Goal: Check status: Check status

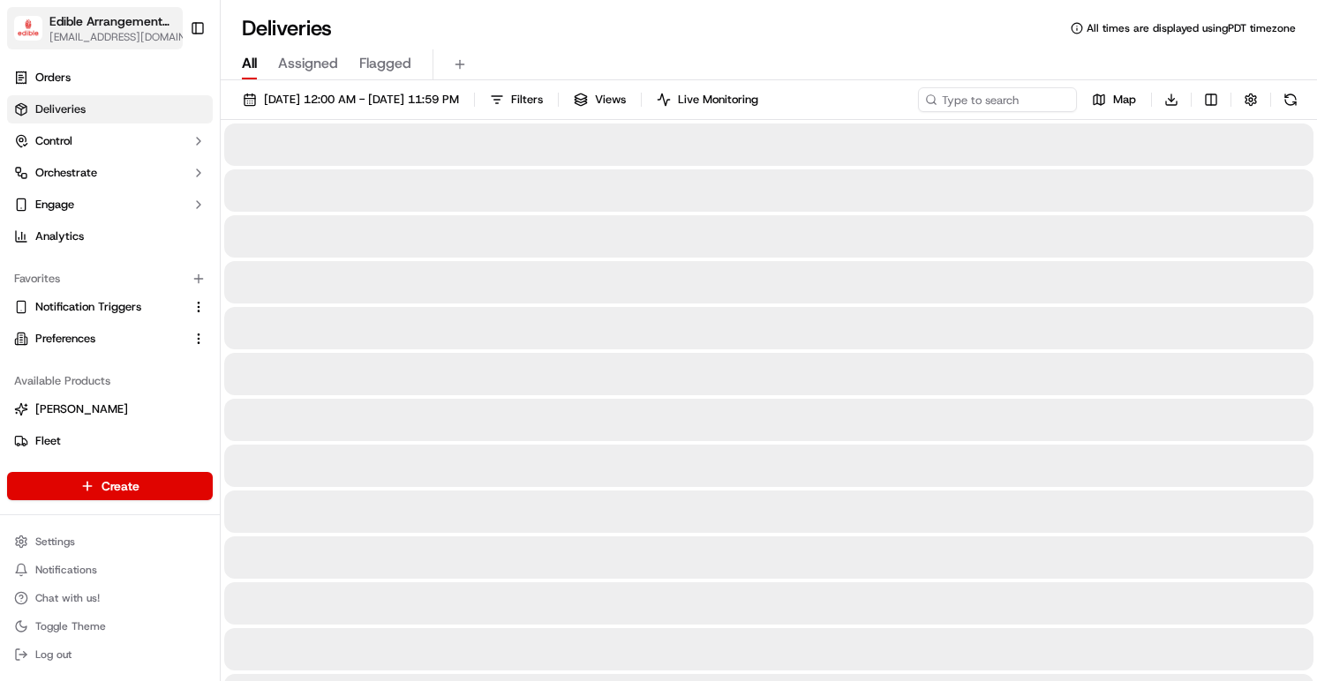
click at [136, 34] on span "[EMAIL_ADDRESS][DOMAIN_NAME]" at bounding box center [121, 37] width 144 height 14
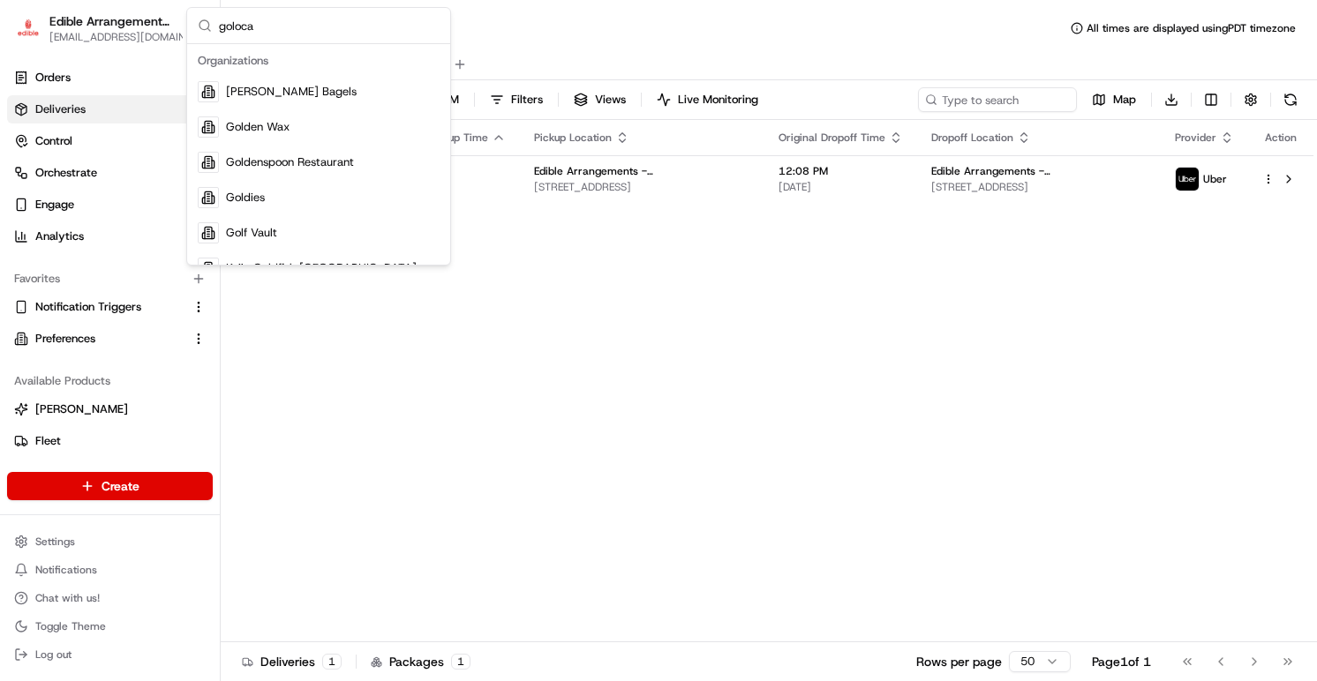
type input "golocal"
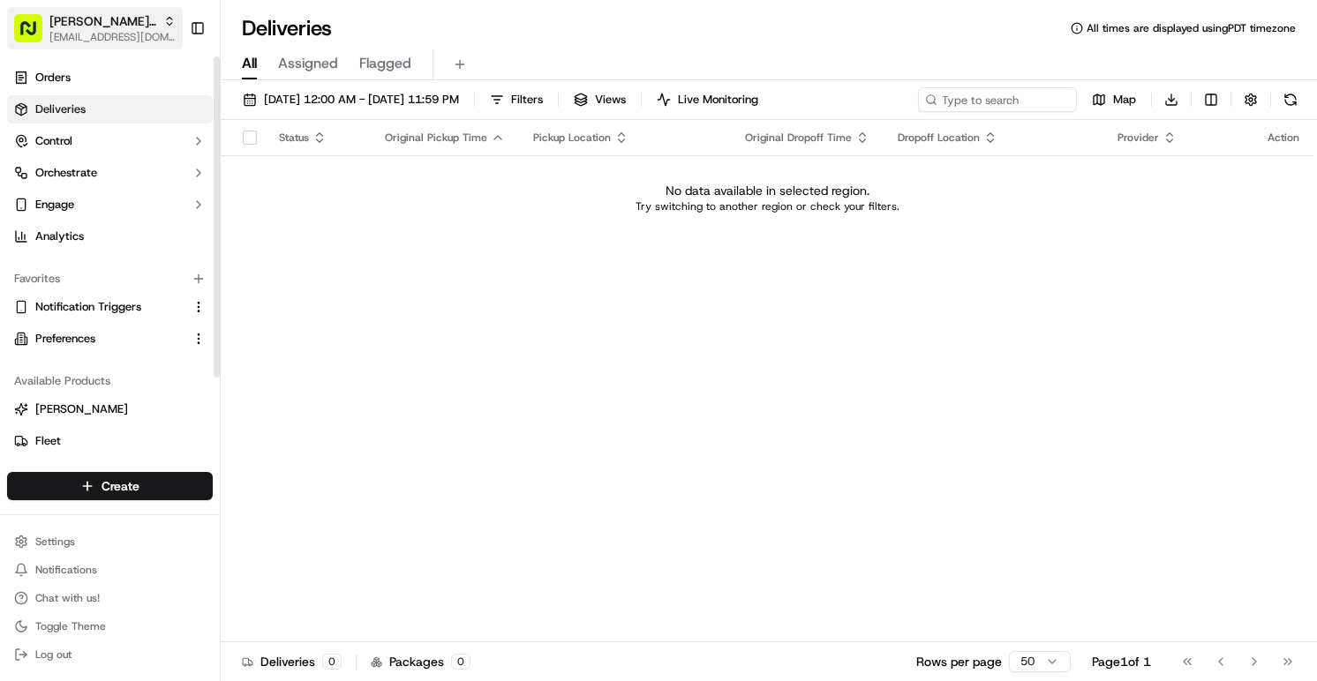
click at [139, 37] on span "[EMAIL_ADDRESS][DOMAIN_NAME]" at bounding box center [112, 37] width 126 height 14
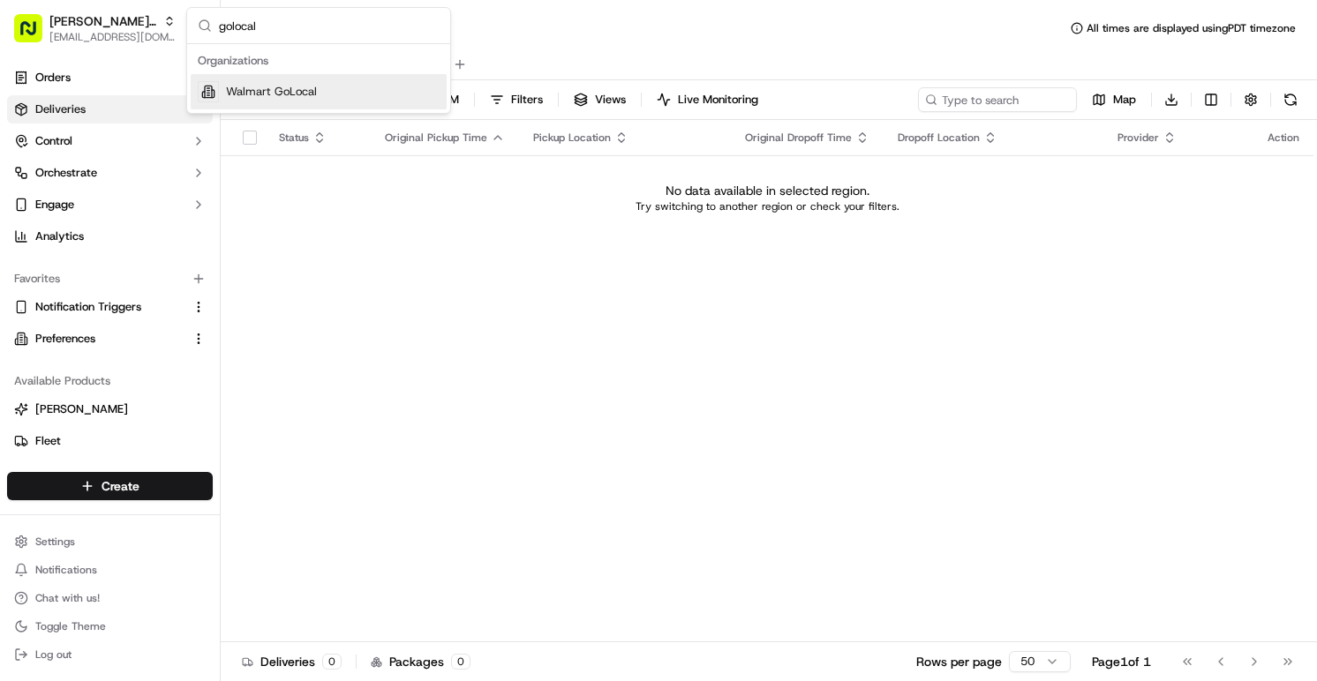
type input "golocal"
click at [258, 89] on span "Walmart GoLocal" at bounding box center [271, 92] width 91 height 16
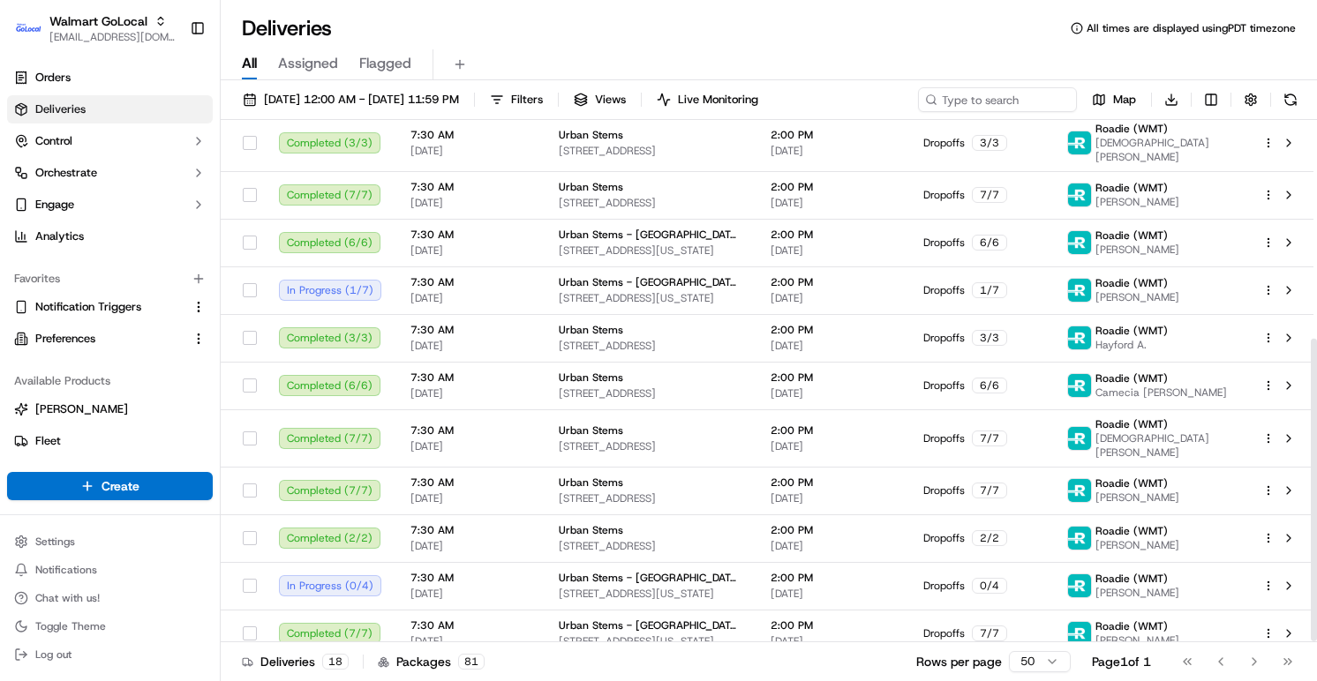
scroll to position [380, 0]
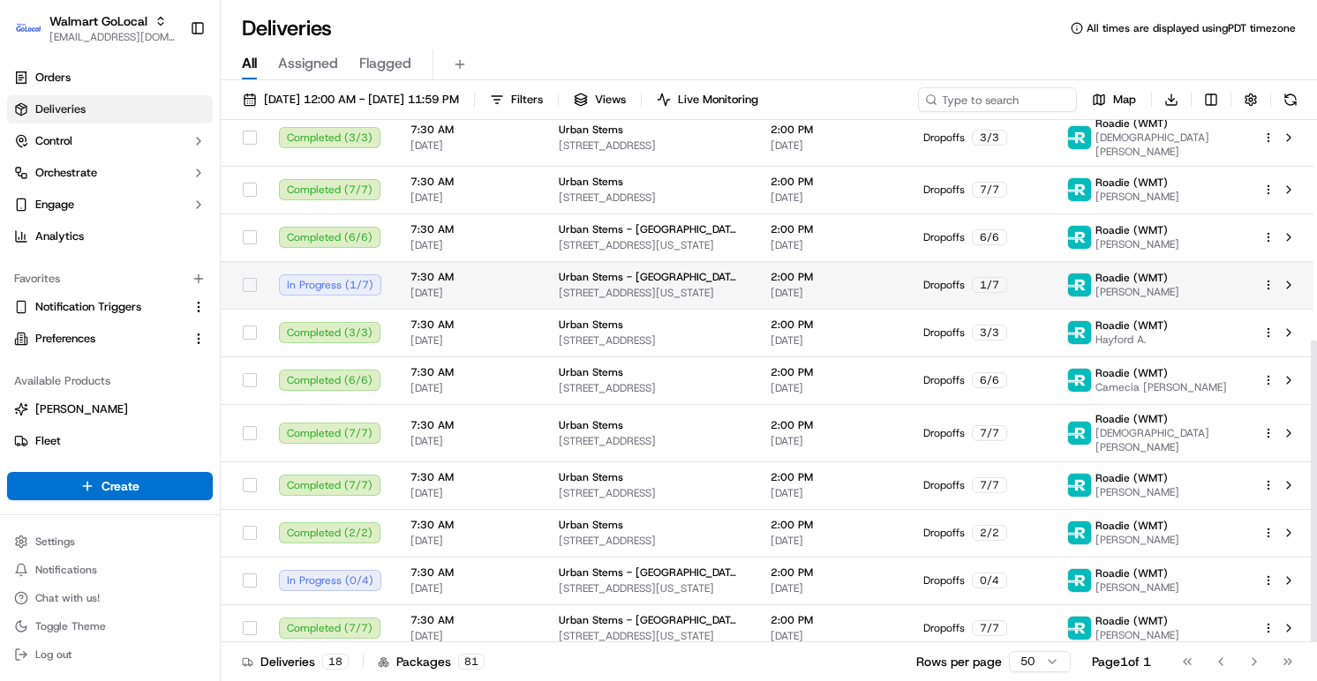
click at [1092, 279] on span at bounding box center [1079, 285] width 25 height 25
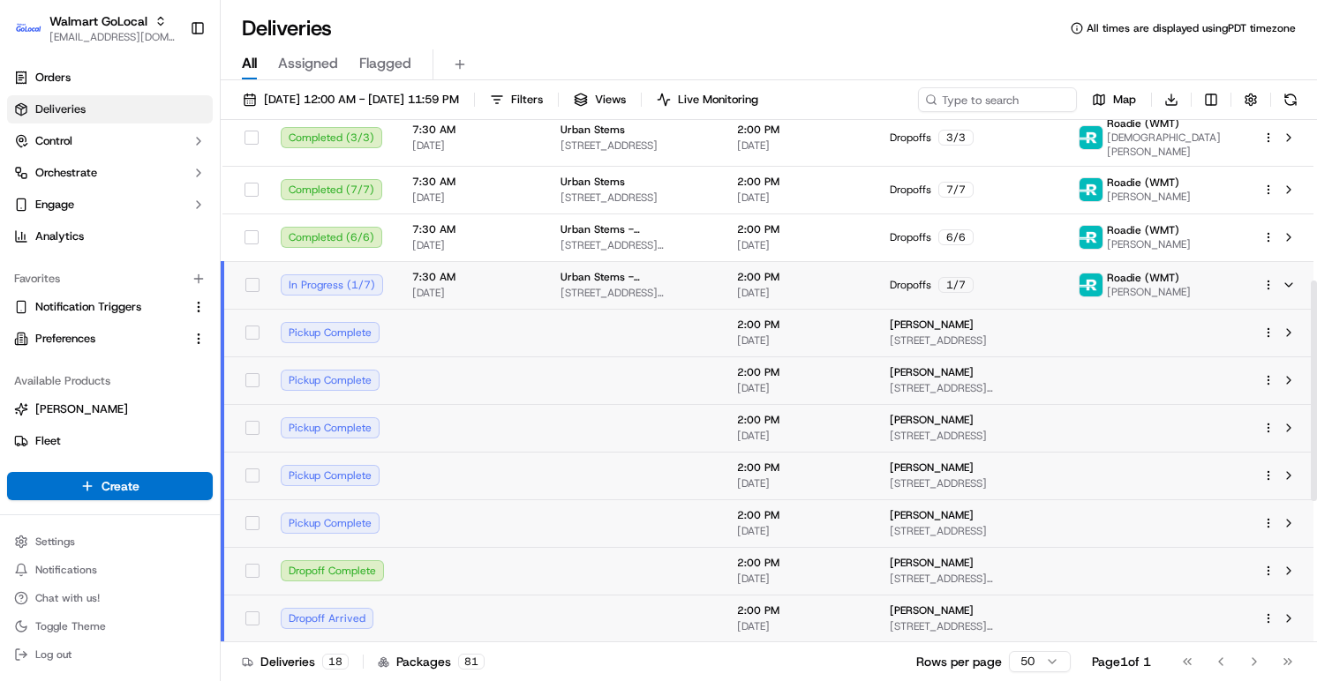
click at [1270, 278] on html "Walmart GoLocal aleena@usenash.com Toggle Sidebar Orders Deliveries Control Orc…" at bounding box center [658, 340] width 1317 height 681
click at [1134, 326] on icon at bounding box center [1137, 331] width 14 height 14
click at [476, 51] on html "Walmart GoLocal aleena@usenash.com Toggle Sidebar Orders Deliveries Control Orc…" at bounding box center [658, 340] width 1317 height 681
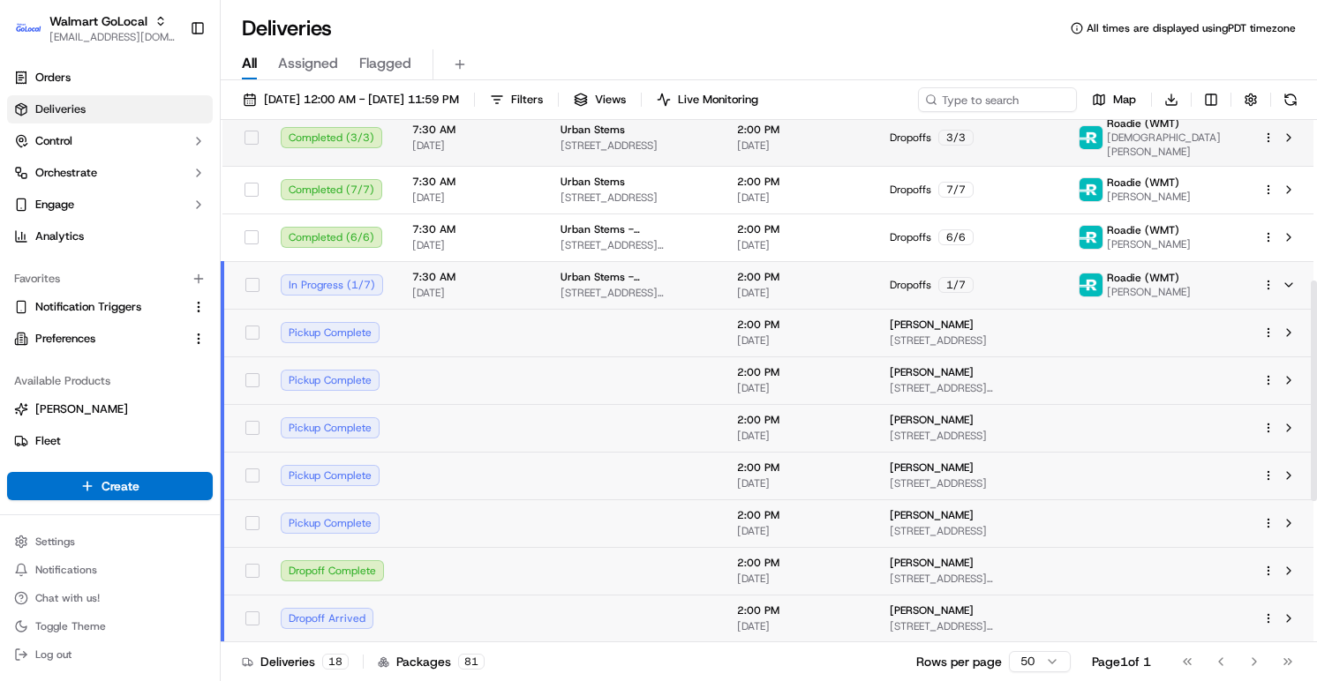
scroll to position [0, 0]
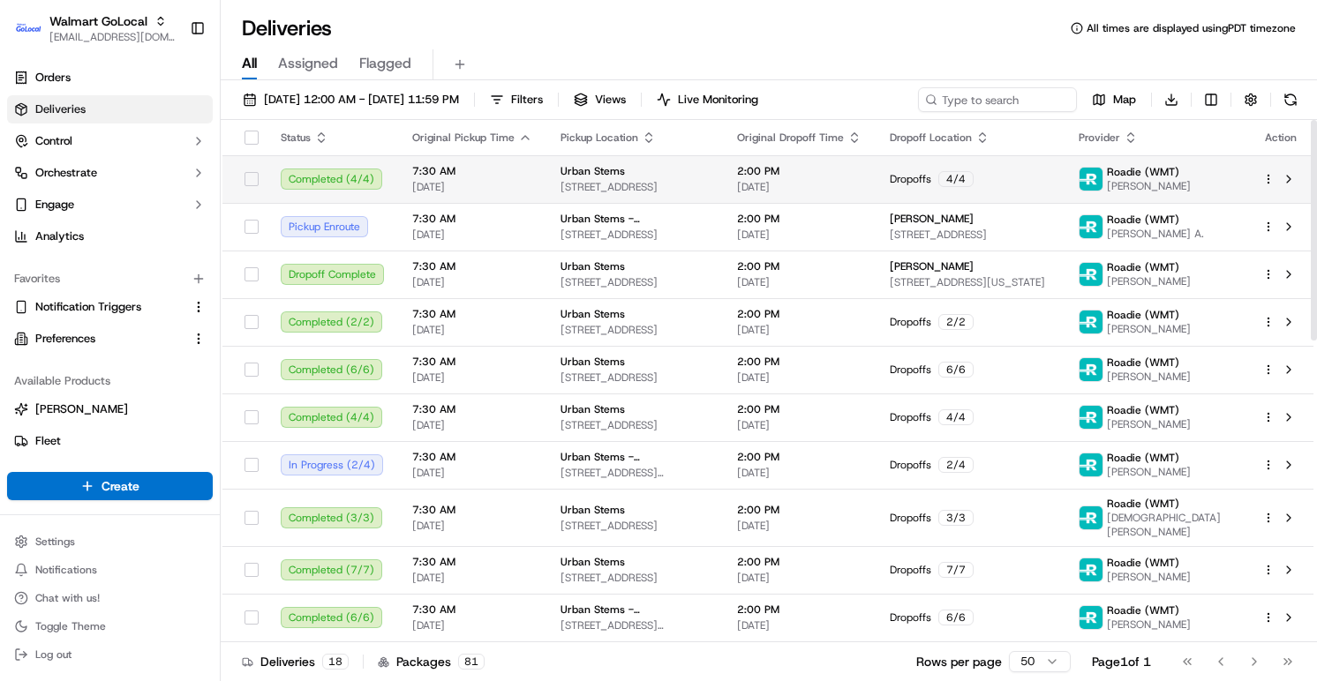
click at [562, 191] on span "3411 Pennsy Dr, Greater Landover, MD, 20785, US" at bounding box center [634, 187] width 148 height 14
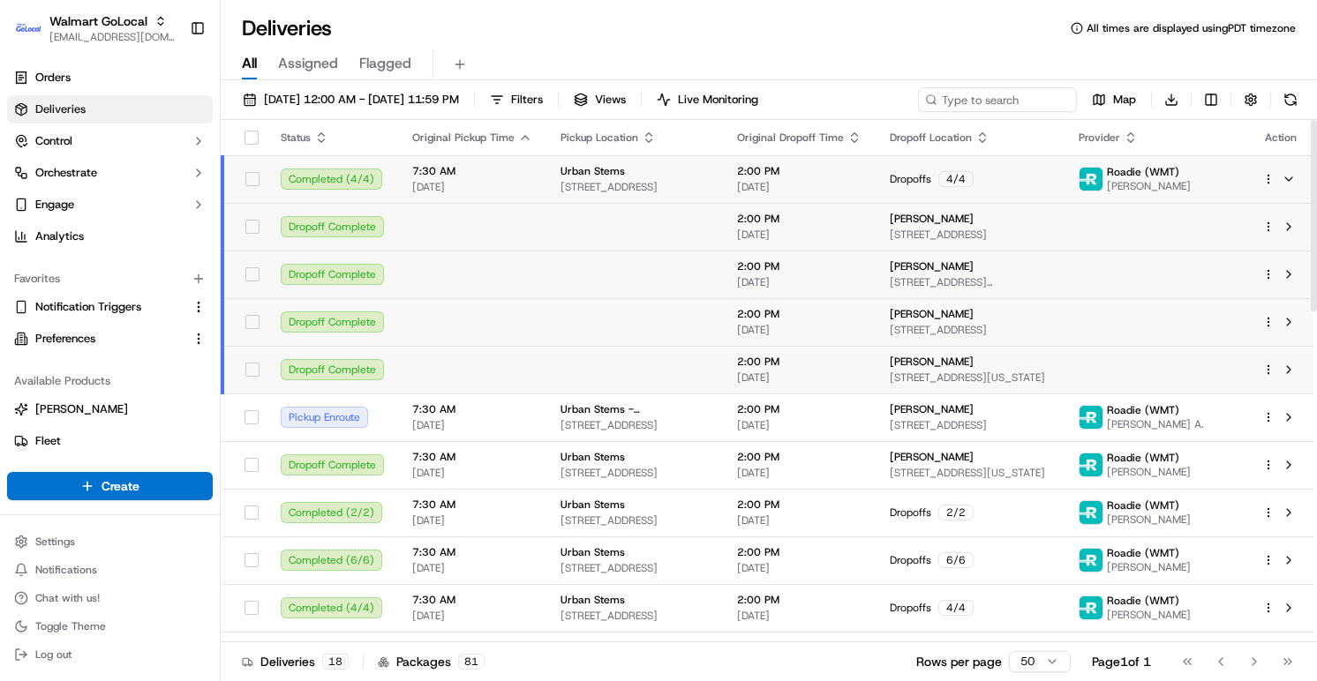
click at [1262, 184] on html "Walmart GoLocal aleena@usenash.com Toggle Sidebar Orders Deliveries Control Orc…" at bounding box center [658, 340] width 1317 height 681
click at [1235, 227] on div "Delivery Details ⌘+⏎" at bounding box center [1219, 235] width 192 height 30
